Goal: Find specific fact: Find contact information

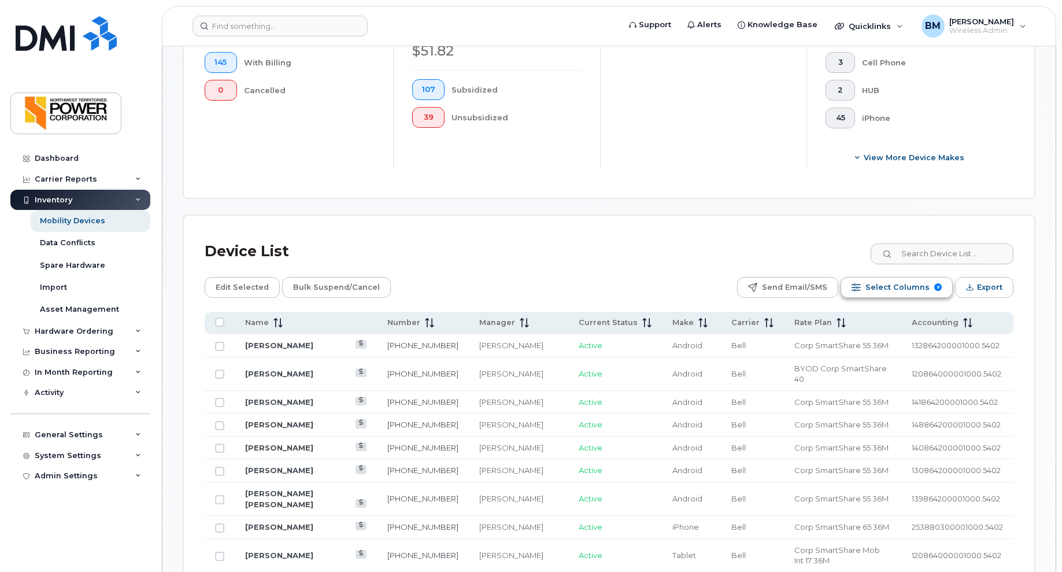
scroll to position [405, 0]
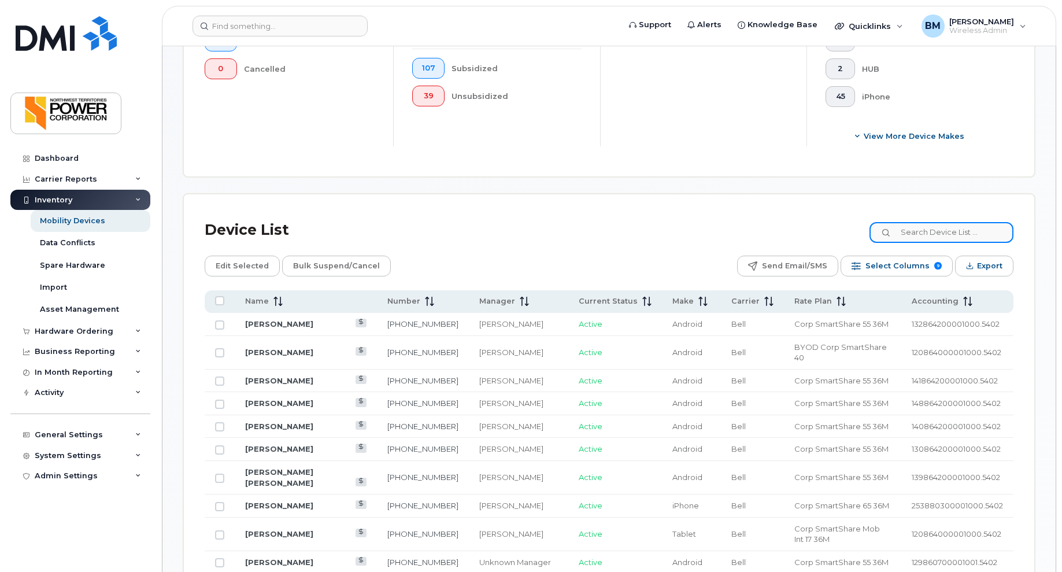
click at [933, 231] on input at bounding box center [942, 232] width 144 height 21
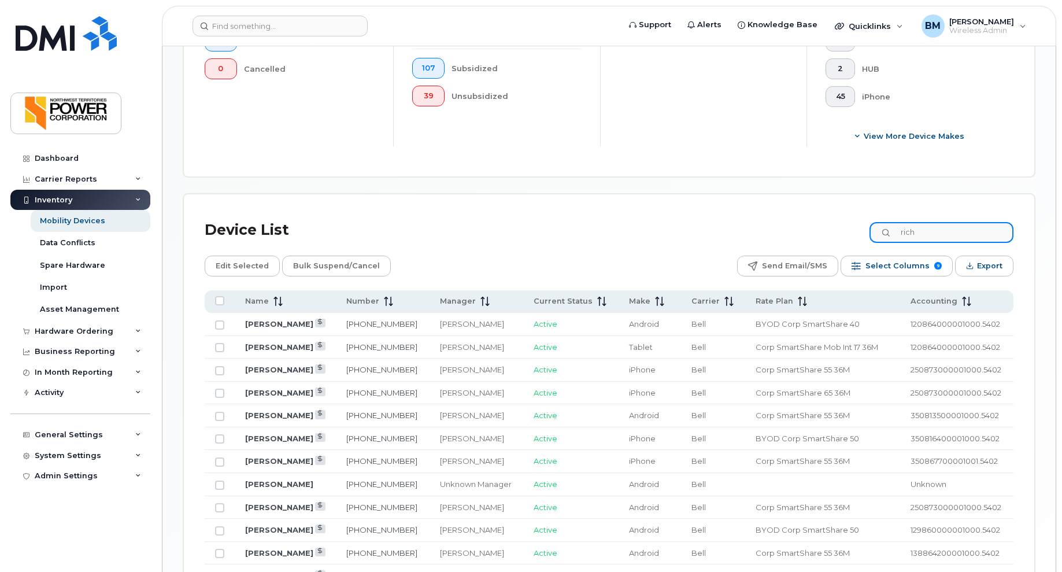
scroll to position [298, 0]
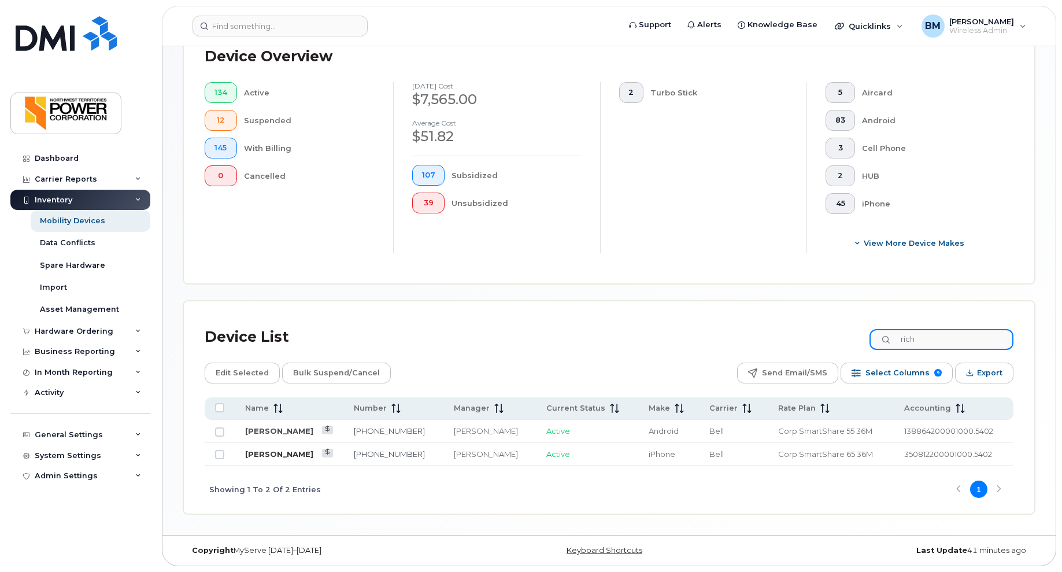
type input "rich"
click at [245, 454] on link "[PERSON_NAME]" at bounding box center [279, 453] width 68 height 9
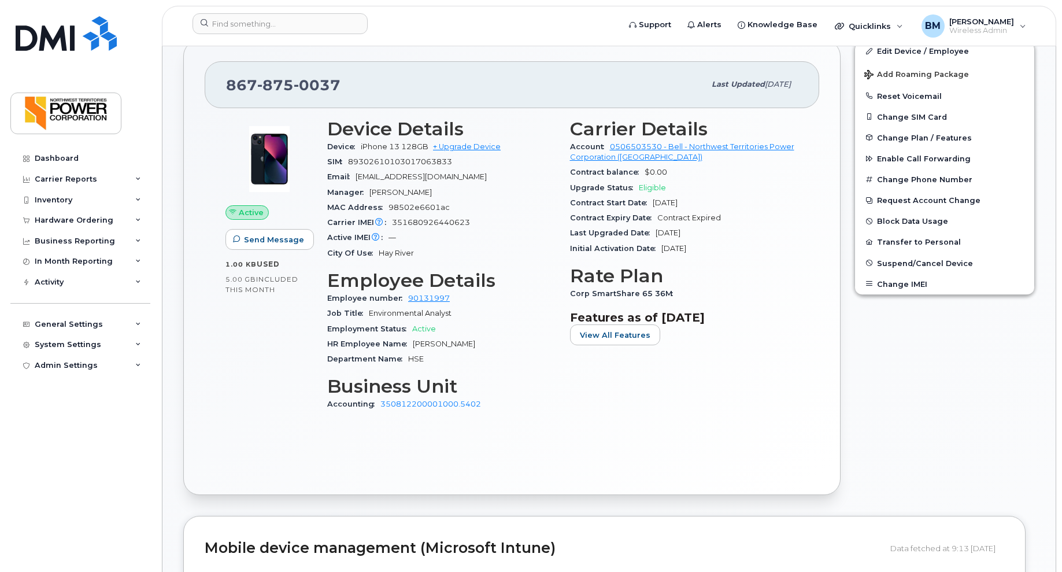
scroll to position [173, 0]
